Goal: Information Seeking & Learning: Understand process/instructions

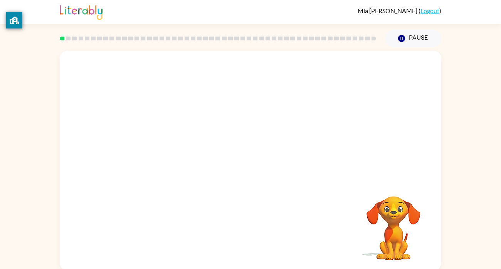
click at [262, 164] on div at bounding box center [250, 115] width 381 height 129
click at [235, 166] on button "button" at bounding box center [250, 165] width 49 height 28
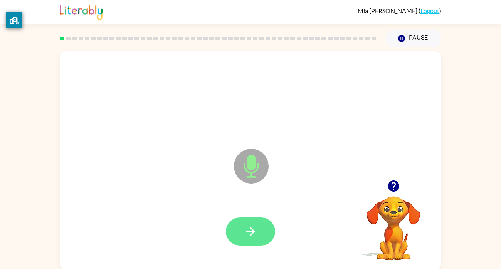
click at [255, 232] on icon "button" at bounding box center [250, 231] width 13 height 13
click at [254, 230] on icon "button" at bounding box center [250, 231] width 13 height 13
click at [250, 243] on button "button" at bounding box center [250, 232] width 49 height 28
click at [248, 230] on icon "button" at bounding box center [250, 231] width 13 height 13
click at [254, 233] on icon "button" at bounding box center [250, 231] width 13 height 13
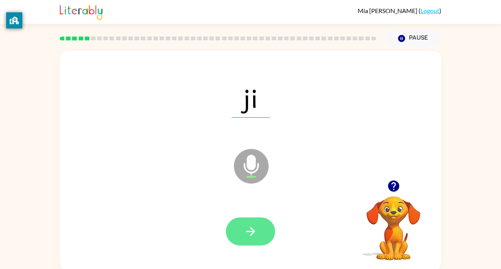
click at [254, 228] on icon "button" at bounding box center [250, 231] width 13 height 13
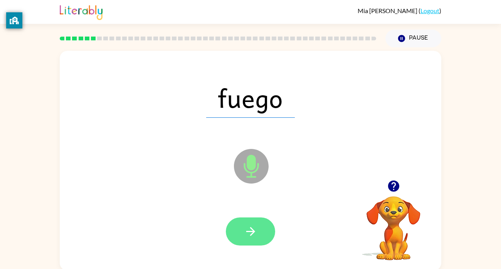
click at [255, 233] on icon "button" at bounding box center [250, 231] width 13 height 13
click at [256, 236] on icon "button" at bounding box center [250, 231] width 13 height 13
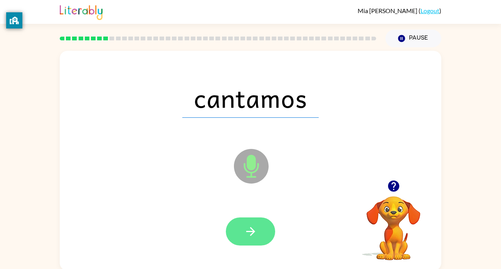
click at [251, 230] on icon "button" at bounding box center [250, 231] width 13 height 13
click at [256, 228] on icon "button" at bounding box center [250, 231] width 13 height 13
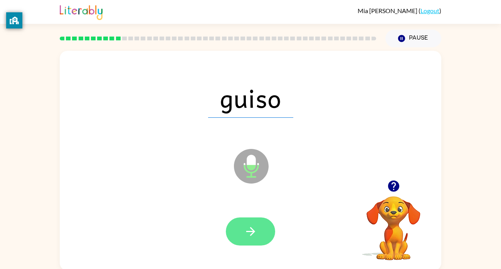
click at [249, 236] on icon "button" at bounding box center [250, 231] width 13 height 13
click at [251, 225] on icon "button" at bounding box center [250, 231] width 13 height 13
click at [268, 221] on button "button" at bounding box center [250, 232] width 49 height 28
click at [247, 227] on icon "button" at bounding box center [250, 231] width 13 height 13
click at [262, 244] on button "button" at bounding box center [250, 232] width 49 height 28
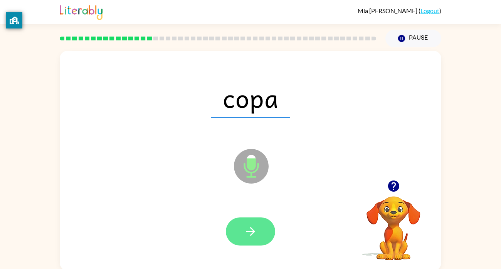
click at [246, 237] on icon "button" at bounding box center [250, 231] width 13 height 13
click at [256, 232] on icon "button" at bounding box center [250, 231] width 13 height 13
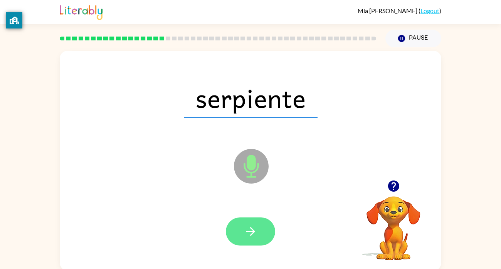
click at [259, 235] on button "button" at bounding box center [250, 232] width 49 height 28
click at [251, 221] on button "button" at bounding box center [250, 232] width 49 height 28
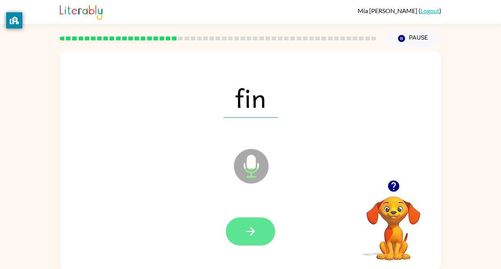
click at [251, 234] on icon "button" at bounding box center [250, 231] width 9 height 9
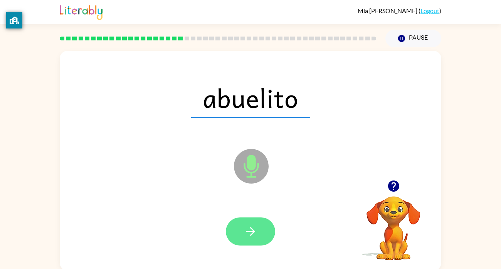
click at [254, 220] on button "button" at bounding box center [250, 232] width 49 height 28
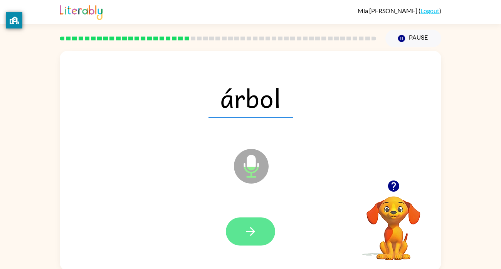
click at [257, 229] on button "button" at bounding box center [250, 232] width 49 height 28
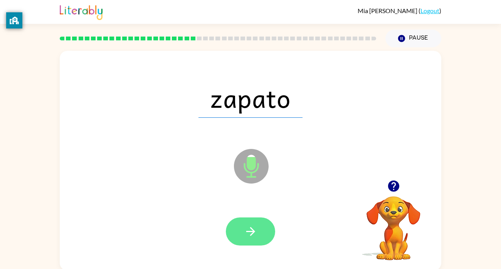
click at [253, 242] on button "button" at bounding box center [250, 232] width 49 height 28
click at [250, 245] on button "button" at bounding box center [250, 232] width 49 height 28
click at [264, 235] on button "button" at bounding box center [250, 232] width 49 height 28
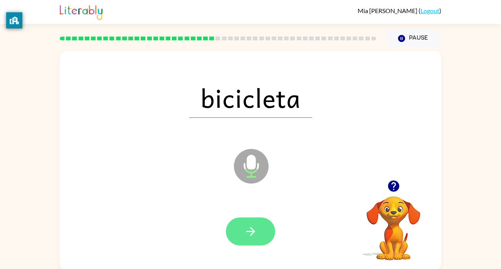
click at [247, 243] on button "button" at bounding box center [250, 232] width 49 height 28
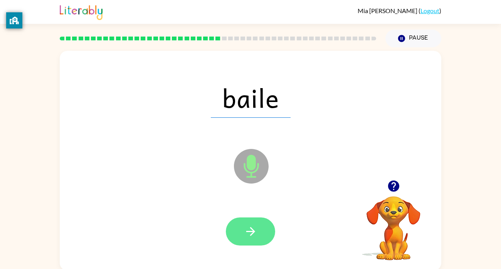
click at [251, 235] on icon "button" at bounding box center [250, 231] width 13 height 13
click at [242, 236] on button "button" at bounding box center [250, 232] width 49 height 28
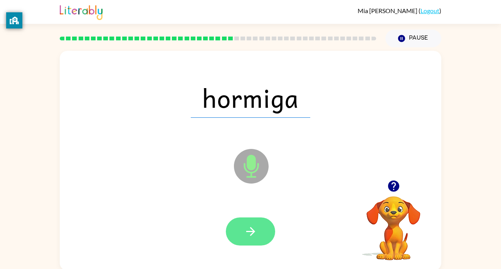
click at [254, 229] on icon "button" at bounding box center [250, 231] width 13 height 13
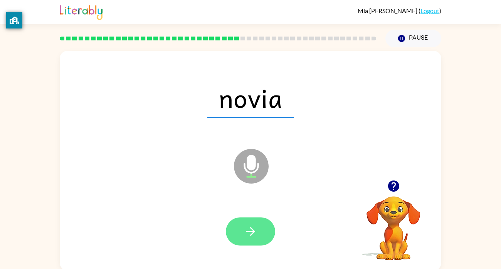
click at [253, 236] on icon "button" at bounding box center [250, 231] width 13 height 13
click at [257, 229] on icon "button" at bounding box center [250, 231] width 13 height 13
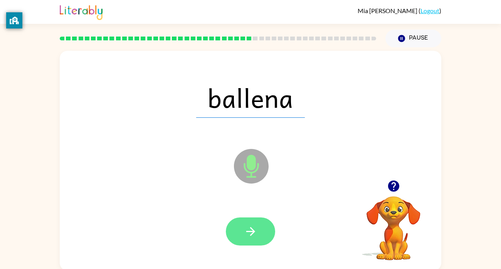
click at [253, 229] on icon "button" at bounding box center [250, 231] width 13 height 13
click at [249, 235] on icon "button" at bounding box center [250, 231] width 13 height 13
click at [261, 234] on button "button" at bounding box center [250, 232] width 49 height 28
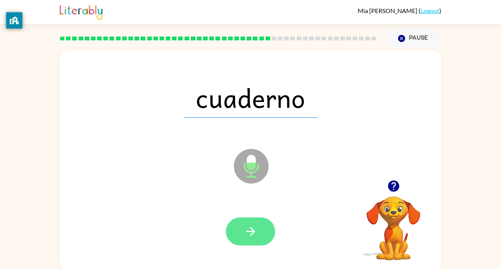
click at [246, 239] on button "button" at bounding box center [250, 232] width 49 height 28
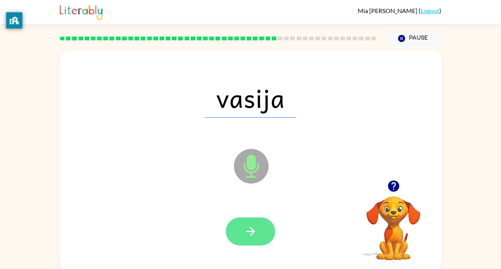
click at [255, 236] on icon "button" at bounding box center [250, 231] width 13 height 13
click at [251, 232] on icon "button" at bounding box center [250, 231] width 9 height 9
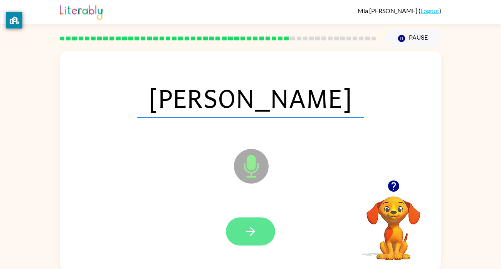
click at [246, 230] on icon "button" at bounding box center [250, 231] width 13 height 13
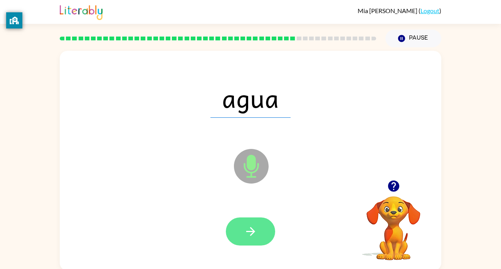
click at [250, 227] on icon "button" at bounding box center [250, 231] width 13 height 13
click at [255, 240] on button "button" at bounding box center [250, 232] width 49 height 28
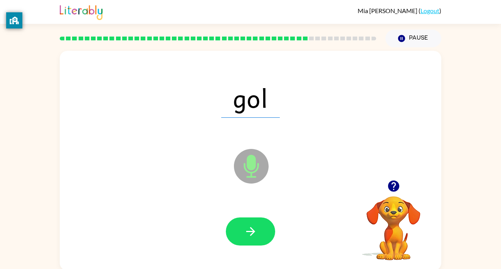
scroll to position [2, 0]
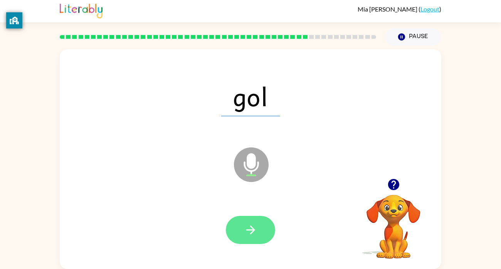
click at [258, 238] on button "button" at bounding box center [250, 230] width 49 height 28
click at [250, 232] on icon "button" at bounding box center [250, 229] width 13 height 13
click at [251, 232] on icon "button" at bounding box center [250, 230] width 9 height 9
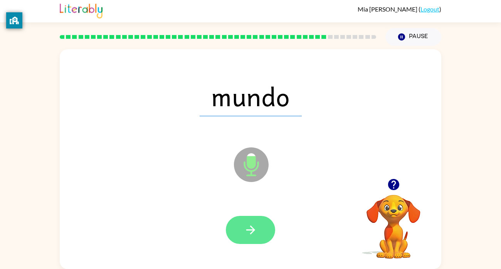
click at [254, 225] on icon "button" at bounding box center [250, 229] width 13 height 13
click at [258, 224] on button "button" at bounding box center [250, 230] width 49 height 28
click at [255, 240] on button "button" at bounding box center [250, 230] width 49 height 28
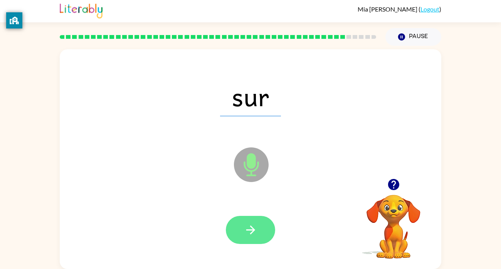
click at [256, 225] on icon "button" at bounding box center [250, 229] width 13 height 13
click at [261, 225] on button "button" at bounding box center [250, 230] width 49 height 28
click at [248, 241] on button "button" at bounding box center [250, 230] width 49 height 28
click at [244, 230] on icon "button" at bounding box center [250, 229] width 13 height 13
click at [253, 230] on icon "button" at bounding box center [250, 230] width 9 height 9
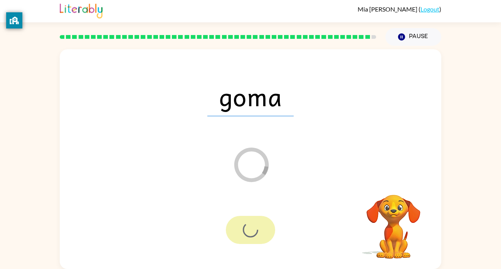
scroll to position [0, 0]
